Goal: Book appointment/travel/reservation

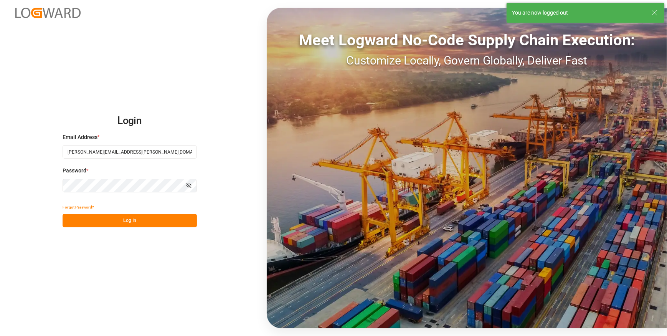
click at [89, 87] on div "Login Email Address * [PERSON_NAME][EMAIL_ADDRESS][PERSON_NAME][DOMAIN_NAME] Pa…" at bounding box center [333, 168] width 667 height 336
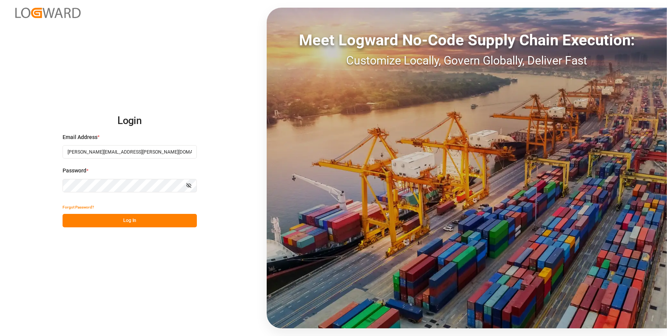
click at [130, 220] on button "Log In" at bounding box center [130, 220] width 134 height 13
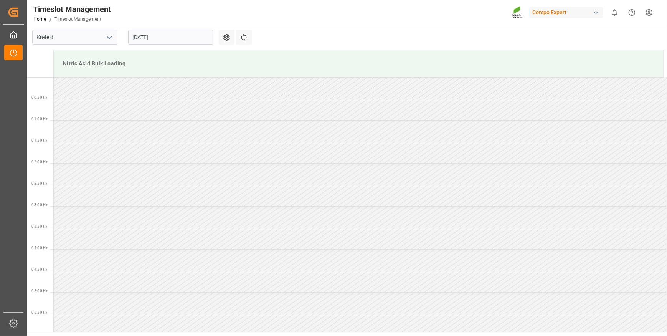
click at [173, 37] on input "[DATE]" at bounding box center [170, 37] width 85 height 15
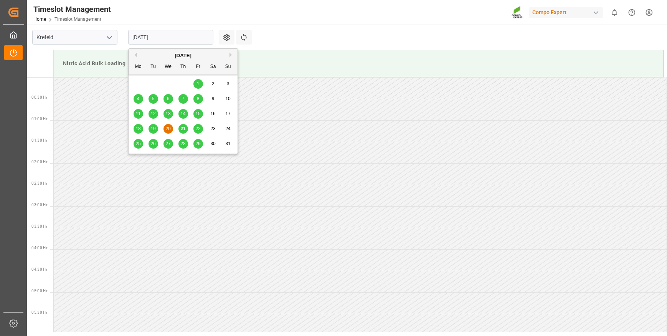
click at [183, 128] on span "21" at bounding box center [182, 128] width 5 height 5
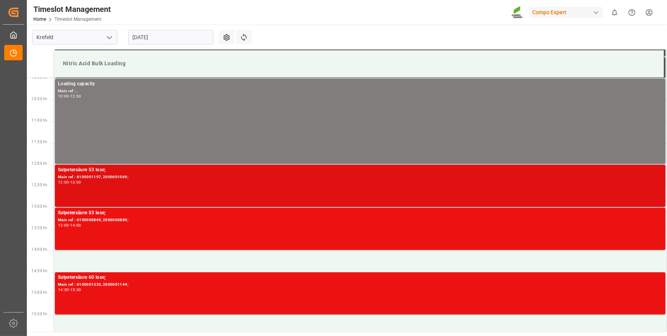
scroll to position [425, 0]
